Goal: Check status: Check status

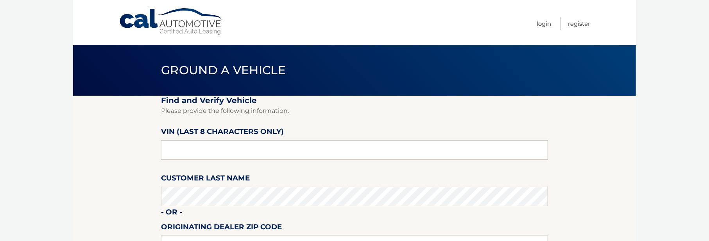
scroll to position [39, 0]
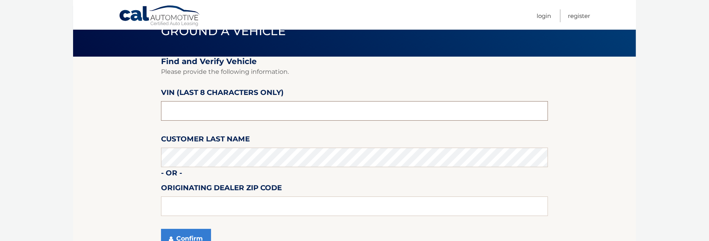
click at [175, 110] on input "text" at bounding box center [354, 111] width 387 height 20
type input "PH162098"
click at [191, 206] on input "text" at bounding box center [354, 207] width 387 height 20
type input "33441"
click at [197, 235] on button "Confirm" at bounding box center [186, 239] width 50 height 20
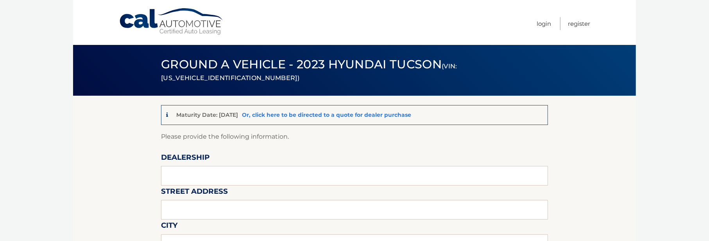
click at [333, 116] on link "Or, click here to be directed to a quote for dealer purchase" at bounding box center [326, 114] width 169 height 7
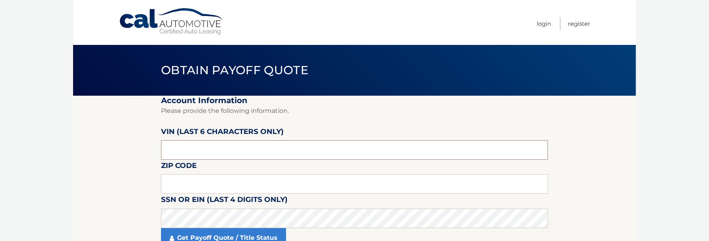
click at [177, 152] on input "text" at bounding box center [354, 150] width 387 height 20
type input "162098"
click at [200, 187] on input "text" at bounding box center [354, 184] width 387 height 20
type input "33016"
click at [227, 236] on link "Get Payoff Quote / Title Status" at bounding box center [223, 238] width 125 height 20
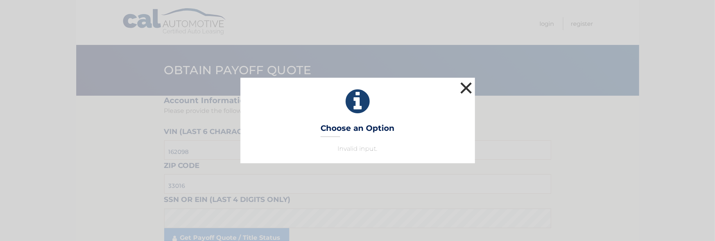
click at [470, 88] on button "×" at bounding box center [466, 88] width 16 height 16
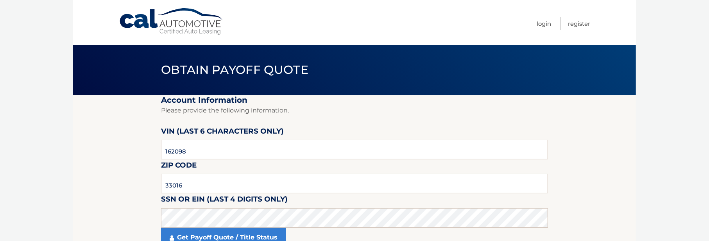
scroll to position [39, 0]
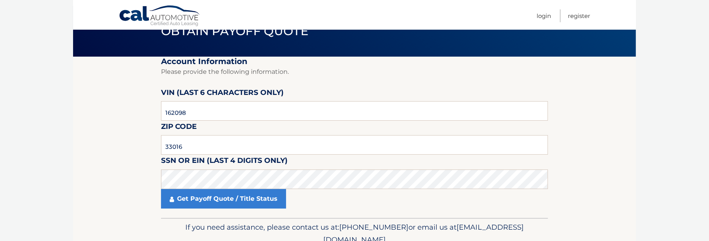
click at [130, 123] on section "Account Information Please provide the following information. [PERSON_NAME] (la…" at bounding box center [354, 137] width 563 height 161
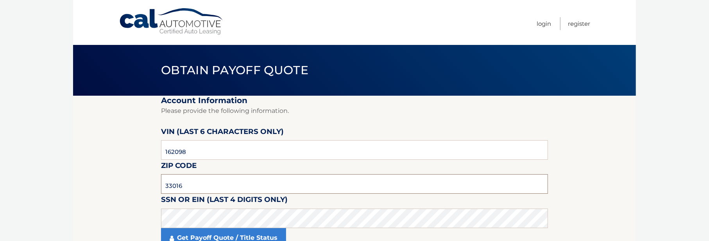
drag, startPoint x: 193, startPoint y: 181, endPoint x: 123, endPoint y: 182, distance: 69.9
click at [123, 182] on section "Account Information Please provide the following information. [PERSON_NAME] (la…" at bounding box center [354, 176] width 563 height 161
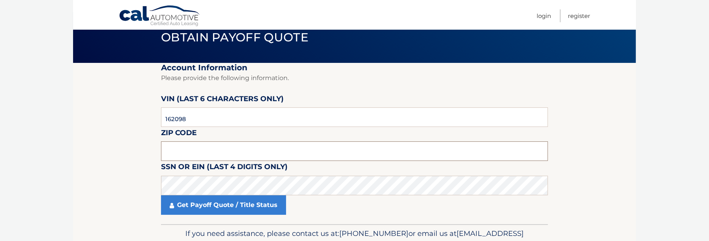
scroll to position [75, 0]
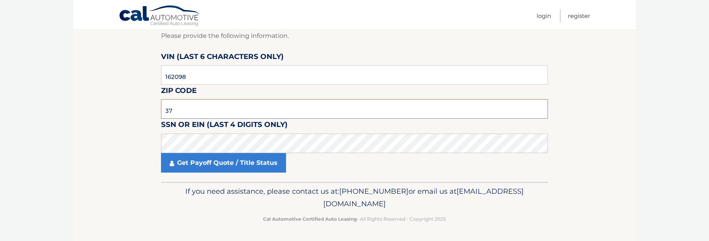
type input "3"
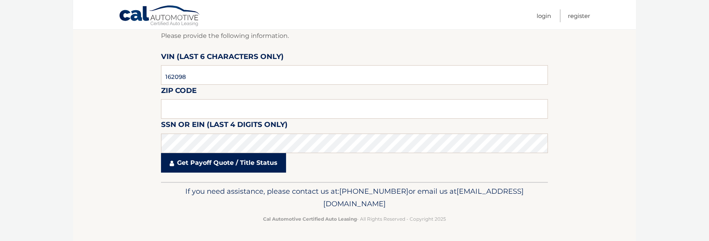
click at [229, 165] on link "Get Payoff Quote / Title Status" at bounding box center [223, 163] width 125 height 20
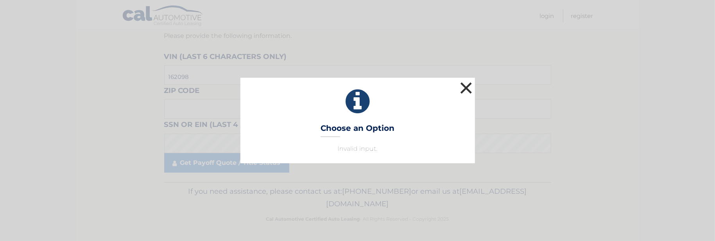
click at [463, 88] on button "×" at bounding box center [466, 88] width 16 height 16
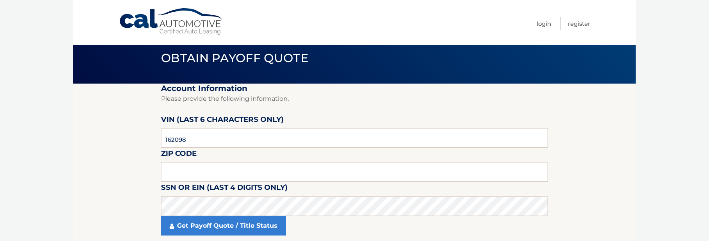
scroll to position [0, 0]
